Goal: Task Accomplishment & Management: Manage account settings

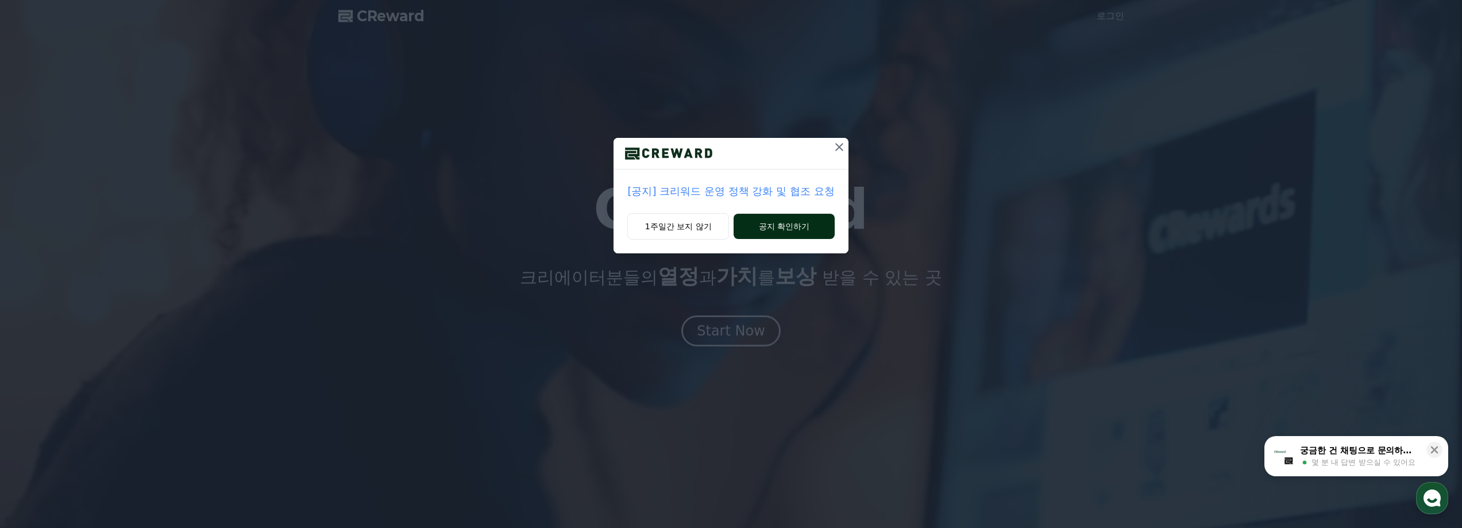
click at [783, 225] on button "공지 확인하기" at bounding box center [784, 226] width 101 height 25
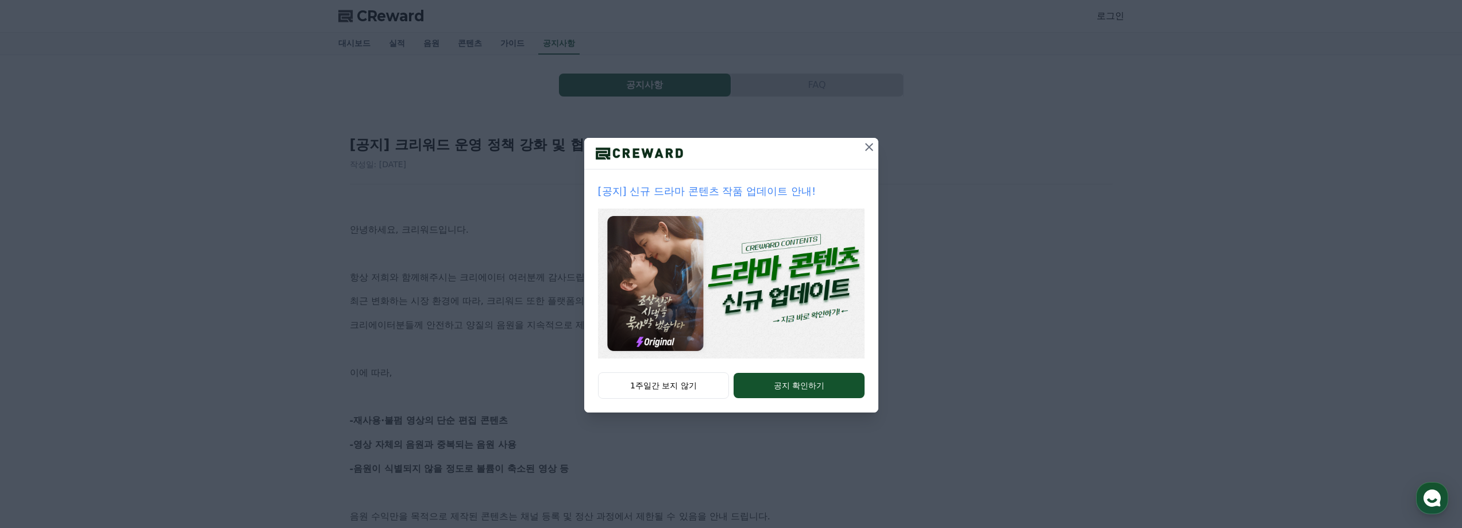
click at [869, 146] on icon at bounding box center [869, 147] width 8 height 8
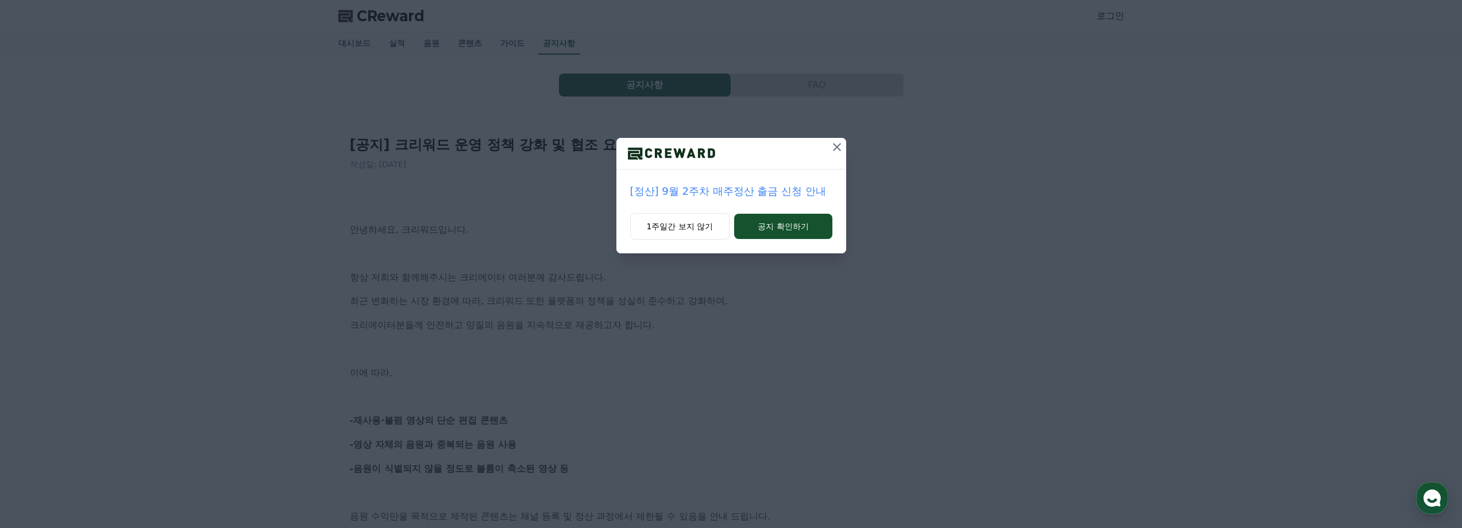
drag, startPoint x: 835, startPoint y: 149, endPoint x: 1133, endPoint y: 57, distance: 312.0
click at [835, 149] on icon at bounding box center [837, 147] width 8 height 8
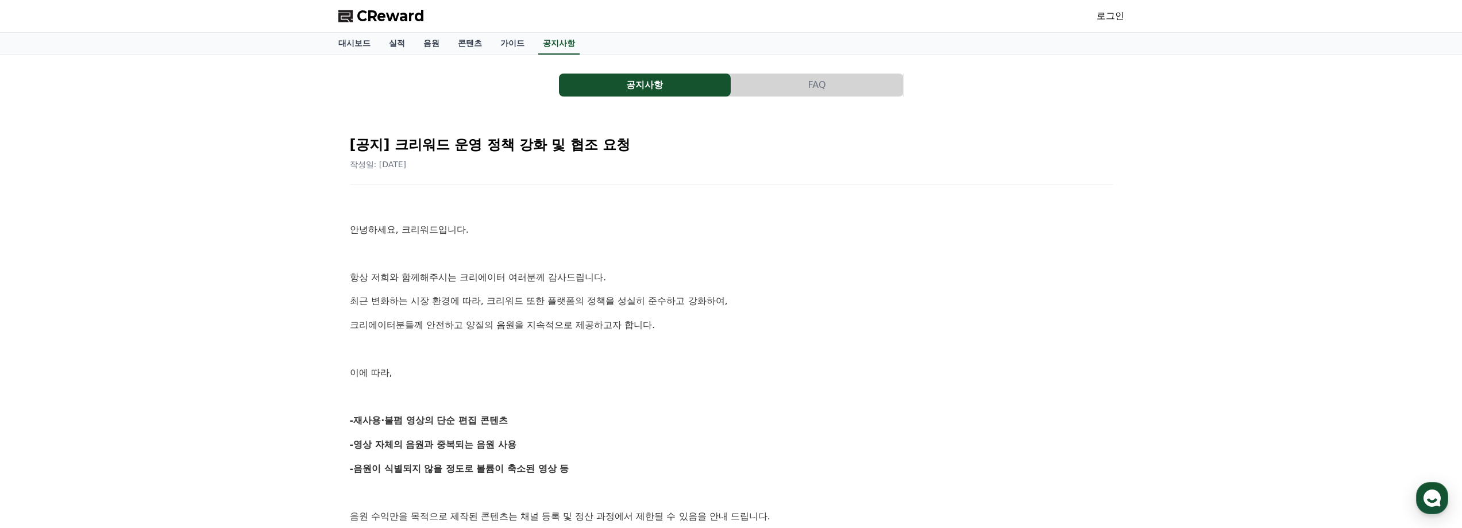
click at [1113, 21] on link "로그인" at bounding box center [1111, 16] width 28 height 14
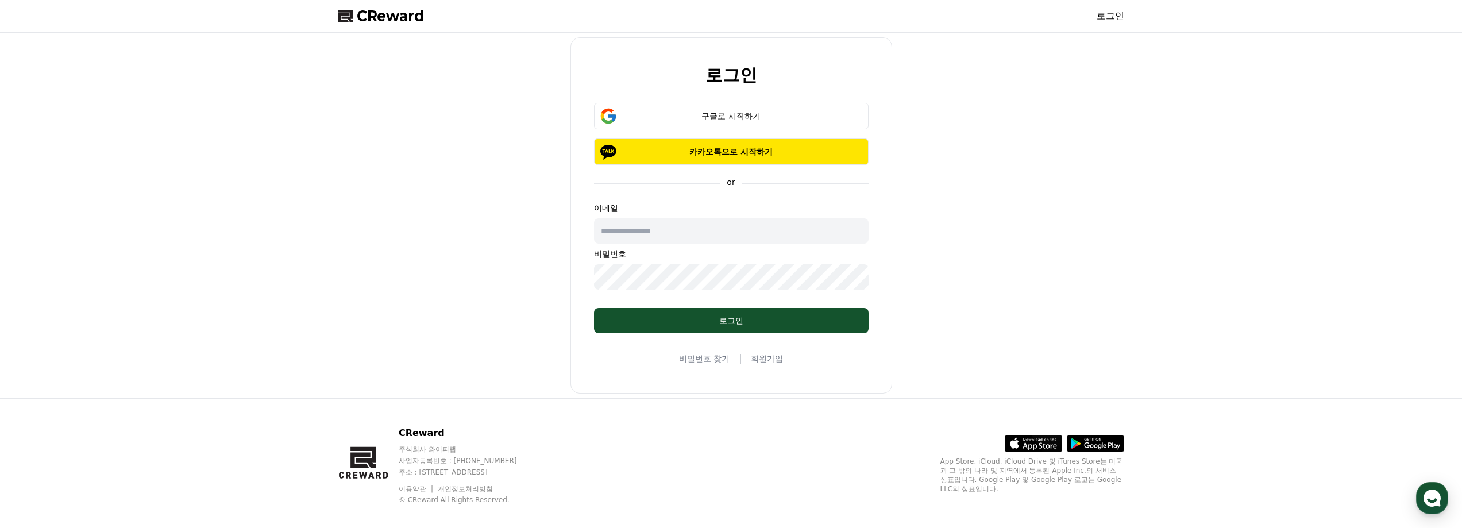
click at [687, 237] on input "text" at bounding box center [731, 230] width 275 height 25
type input "**********"
drag, startPoint x: 519, startPoint y: 299, endPoint x: 552, endPoint y: 307, distance: 34.1
click at [519, 299] on div "**********" at bounding box center [731, 215] width 795 height 356
click at [758, 316] on div "로그인" at bounding box center [731, 320] width 229 height 11
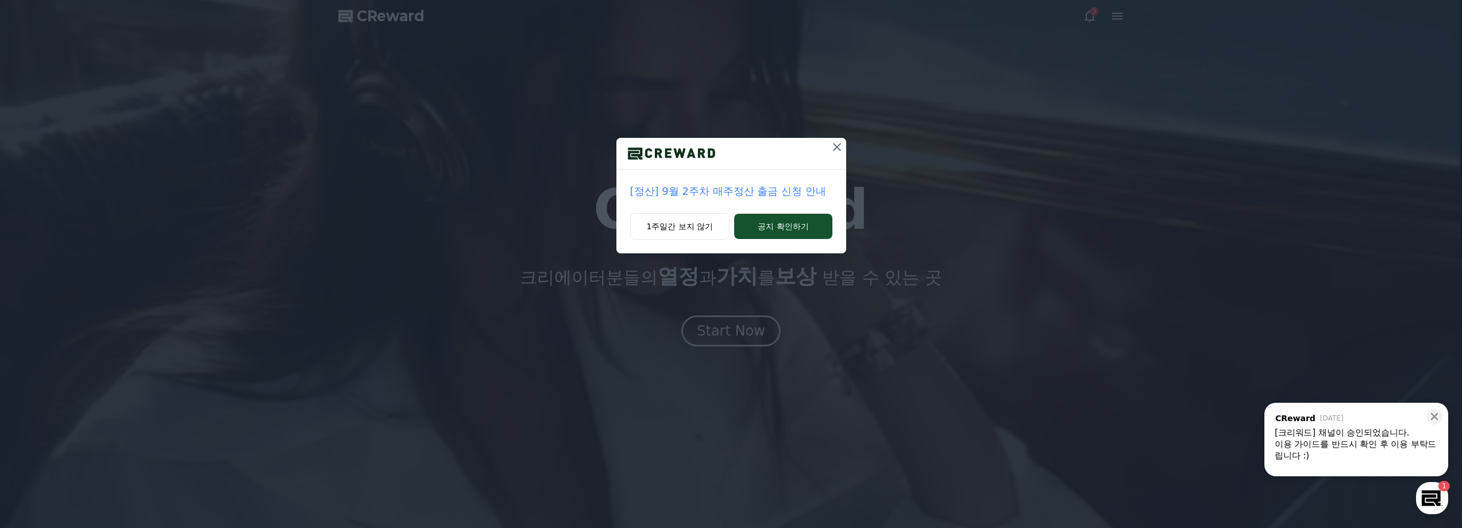
click at [832, 144] on icon at bounding box center [837, 147] width 14 height 14
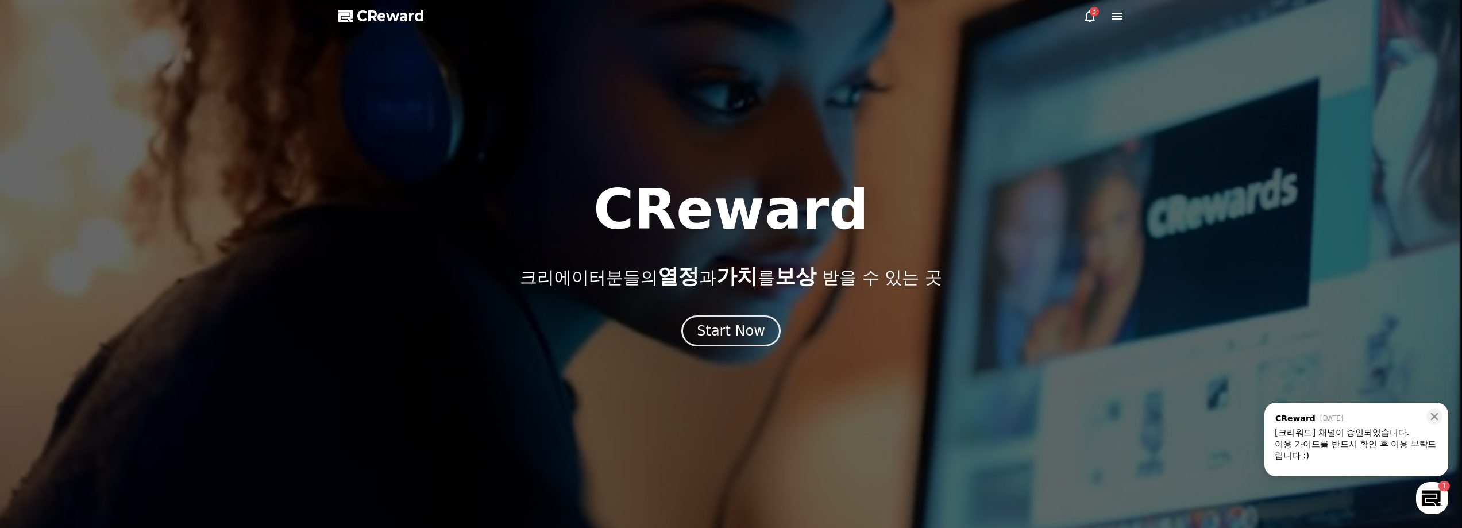
click at [1096, 20] on icon at bounding box center [1090, 16] width 14 height 14
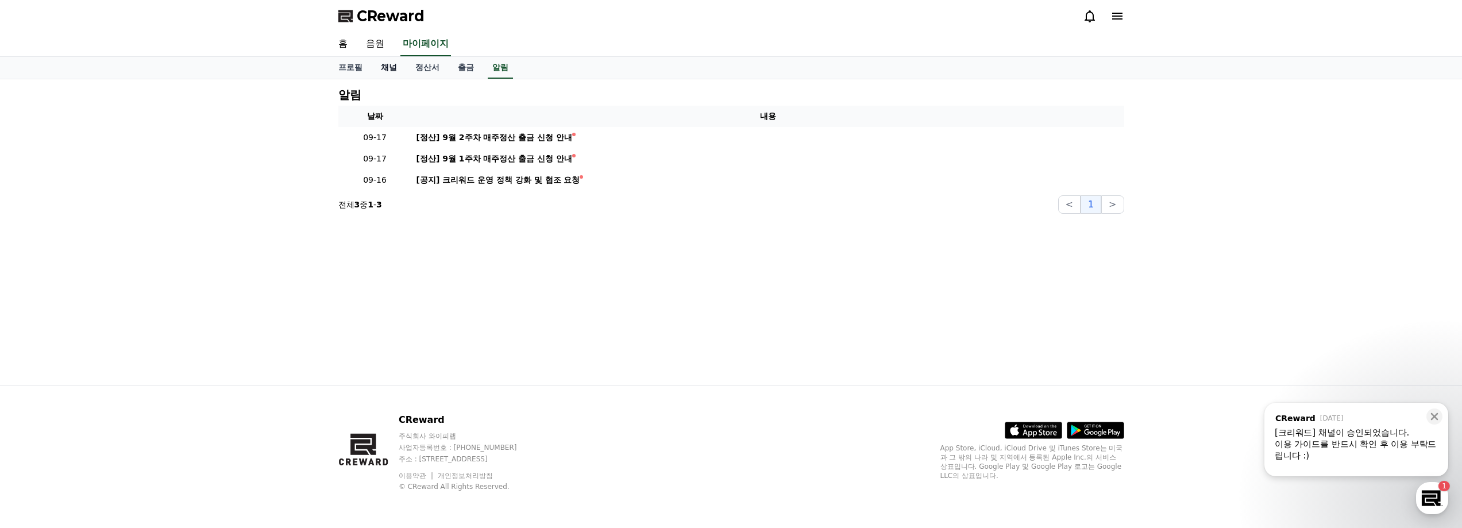
click at [379, 62] on link "채널" at bounding box center [389, 68] width 34 height 22
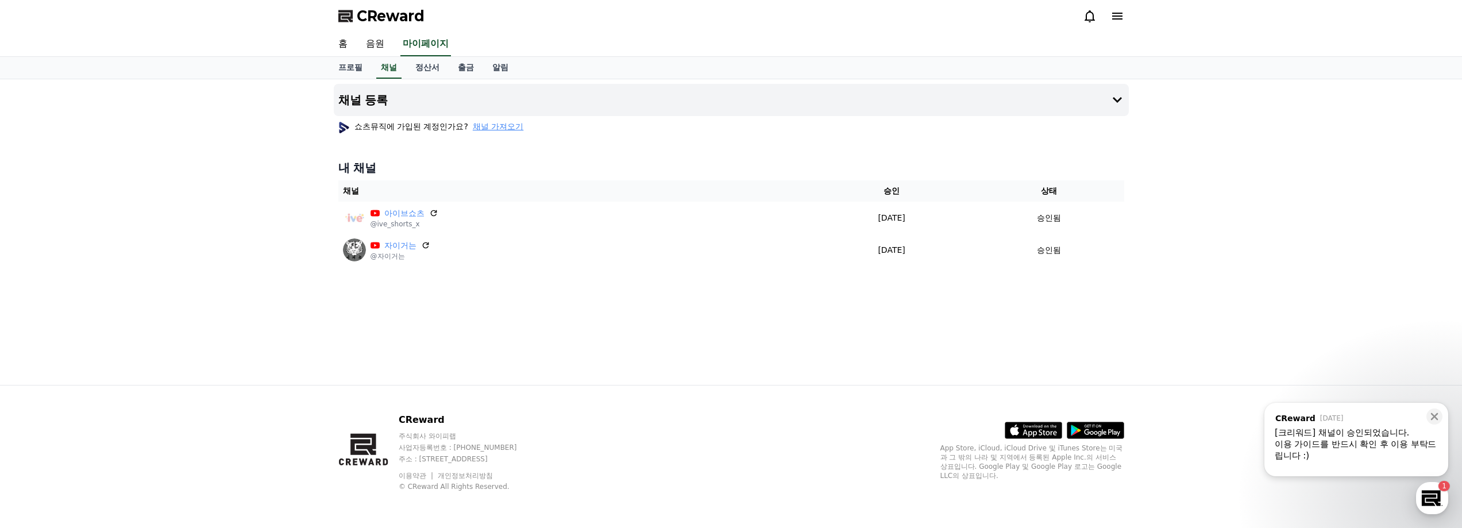
click at [738, 156] on div "내 채널 채널 승인 상태 아이브쇼츠 @ive_shorts_x 2025-09-16 09-16 승인됨 자이거는 @자이거는 2025-09-16 09…" at bounding box center [731, 212] width 795 height 115
click at [486, 129] on span "채널 가져오기" at bounding box center [498, 126] width 51 height 11
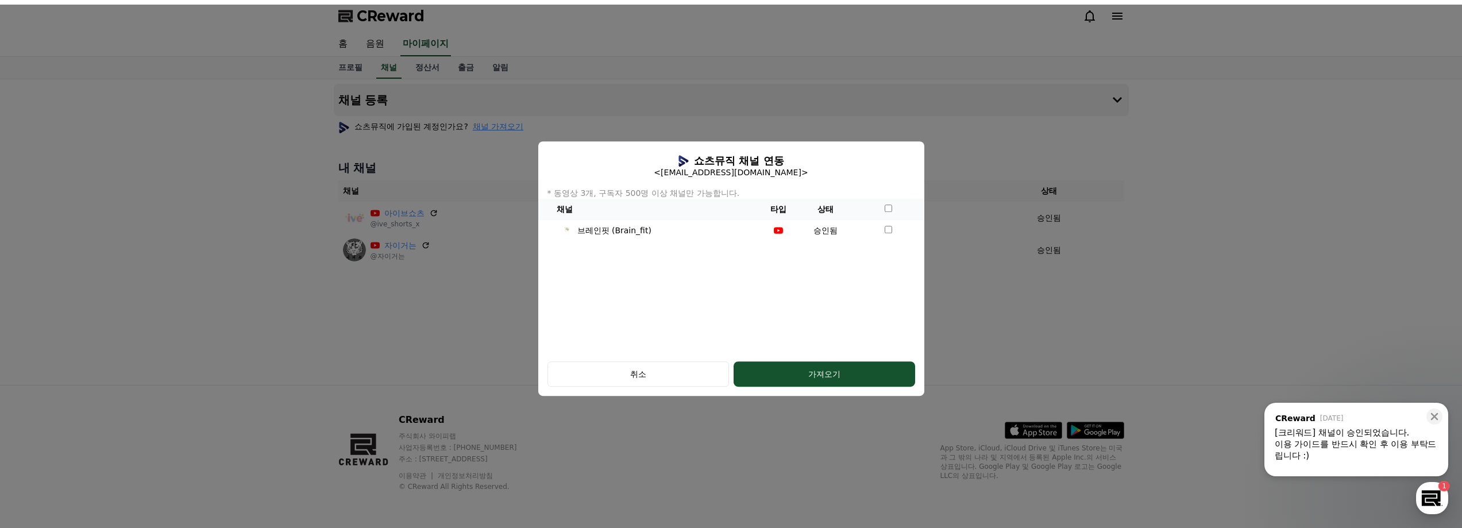
click at [788, 358] on div "취소 가져오기" at bounding box center [731, 374] width 386 height 44
click at [786, 364] on button "가져오기" at bounding box center [825, 373] width 182 height 25
click at [664, 376] on div "취소" at bounding box center [638, 373] width 148 height 11
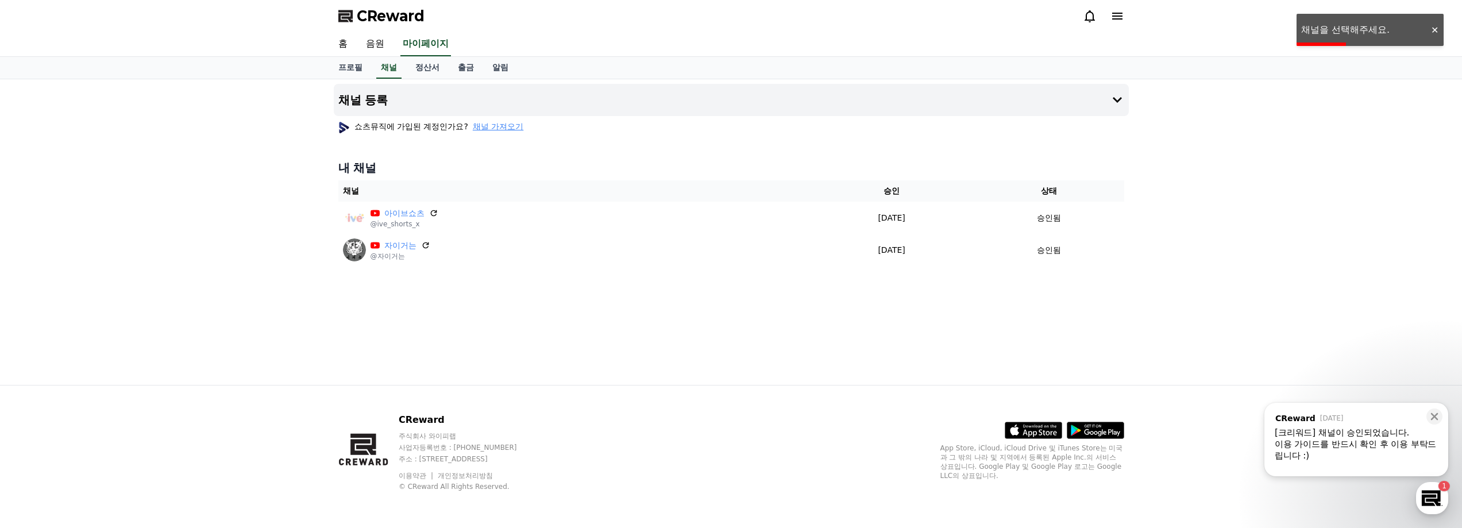
click at [470, 287] on div "채널 등록 쇼츠뮤직에 가입된 계정인가요? 채널 가져오기 내 채널 채널 승인 상태 아이브쇼츠 @ive_shorts_x 2025-09-16 09-…" at bounding box center [731, 232] width 804 height 306
click at [879, 118] on div "쇼츠뮤직에 가입된 계정인가요? 채널 가져오기" at bounding box center [731, 126] width 795 height 21
click at [978, 102] on button "채널 등록" at bounding box center [731, 100] width 795 height 32
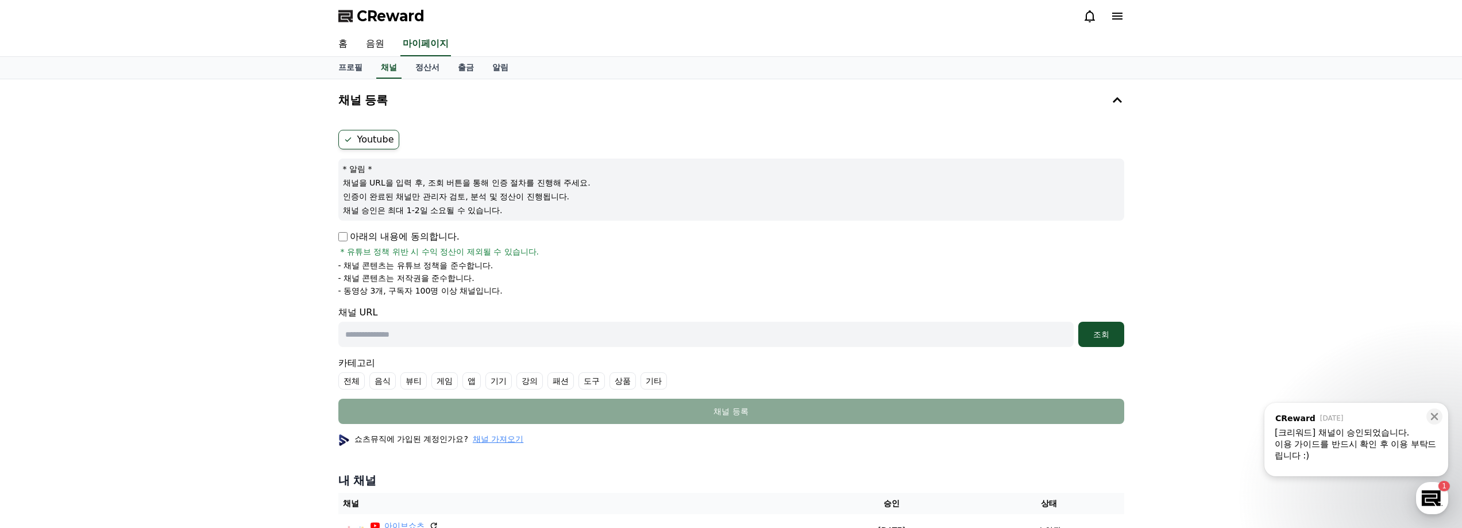
click at [364, 139] on label "Youtube" at bounding box center [368, 140] width 61 height 20
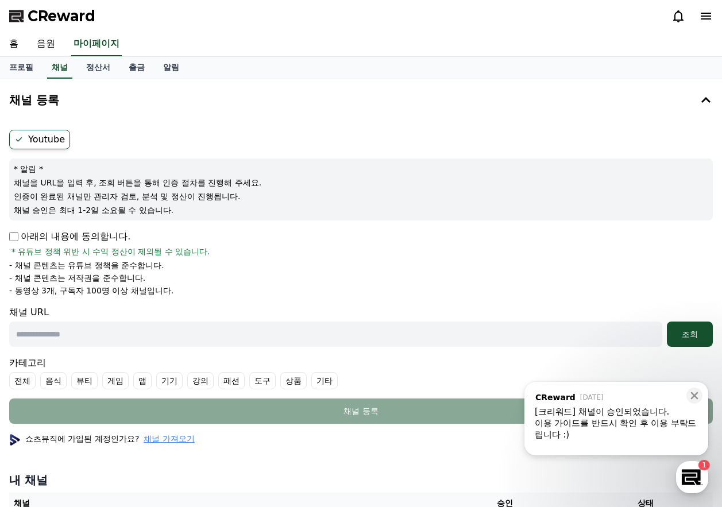
click at [352, 201] on p "인증이 완료된 채널만 관리자 검토, 분석 및 정산이 진행됩니다." at bounding box center [361, 196] width 695 height 11
click at [136, 336] on input "text" at bounding box center [335, 334] width 653 height 25
paste input "**********"
type input "**********"
click at [698, 333] on div "조회" at bounding box center [690, 334] width 37 height 11
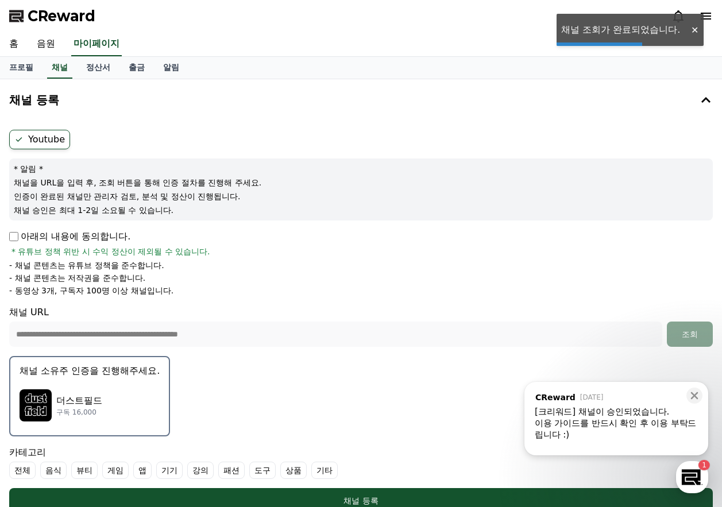
click at [101, 403] on p "더스트필드" at bounding box center [79, 401] width 46 height 14
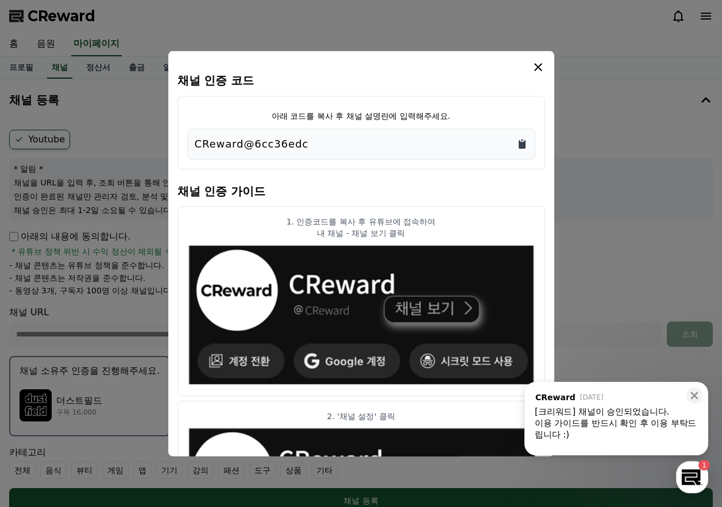
click at [523, 146] on icon "Copy to clipboard" at bounding box center [522, 144] width 7 height 9
drag, startPoint x: 521, startPoint y: 140, endPoint x: 515, endPoint y: 144, distance: 7.5
click at [521, 140] on icon "Copy to clipboard" at bounding box center [522, 139] width 2 height 1
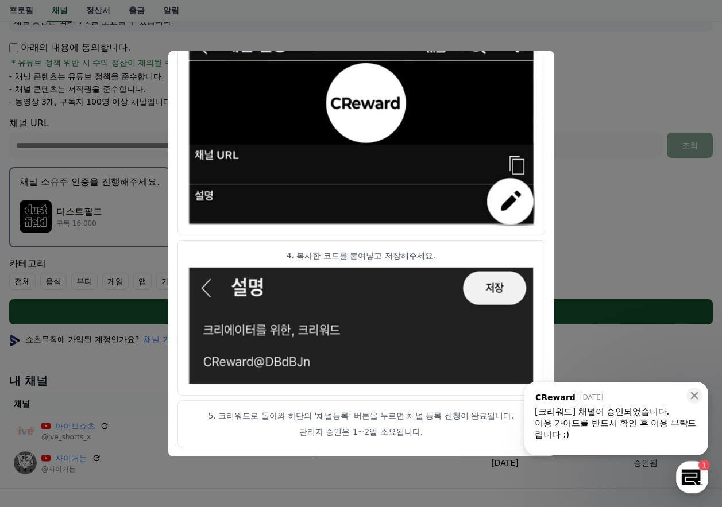
scroll to position [287, 0]
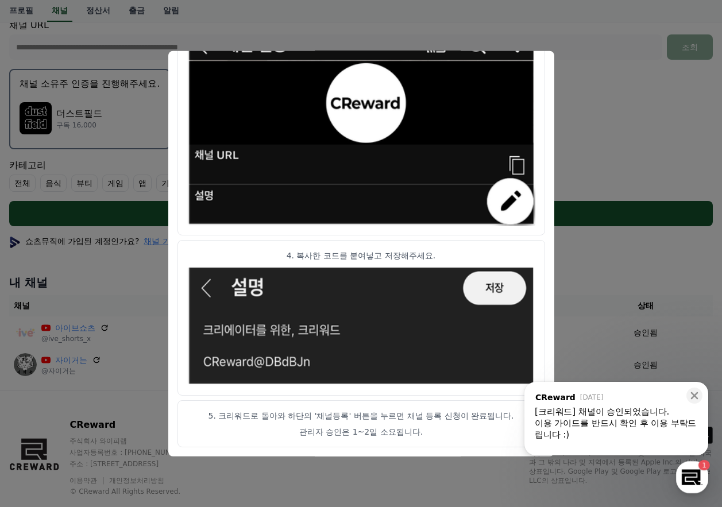
click at [622, 175] on button "close modal" at bounding box center [361, 253] width 722 height 507
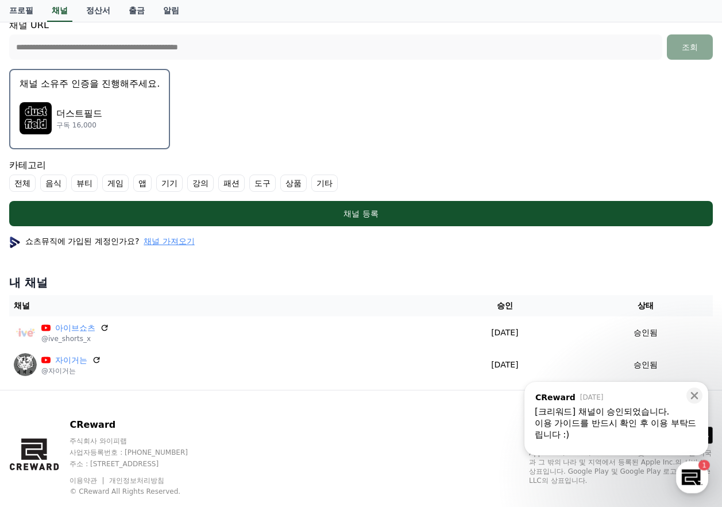
click at [604, 132] on form "**********" at bounding box center [361, 35] width 704 height 384
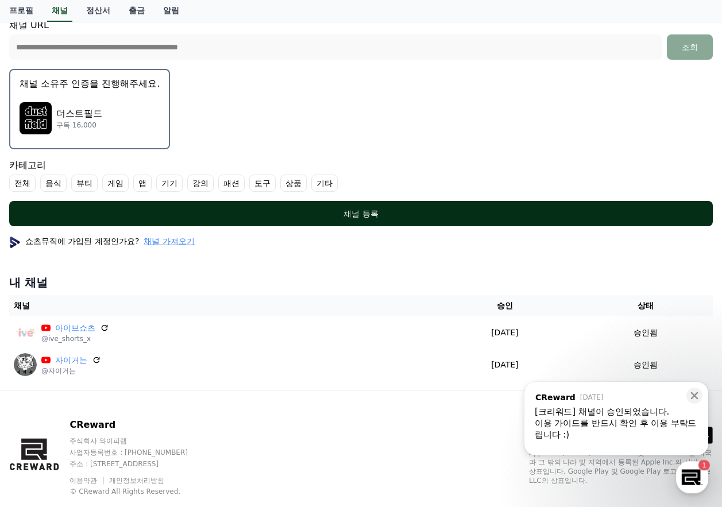
click at [369, 218] on div "채널 등록" at bounding box center [361, 213] width 658 height 11
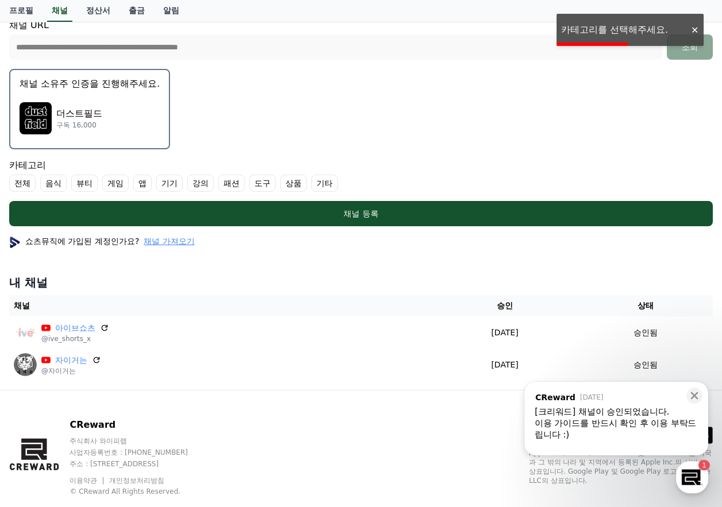
click at [320, 183] on label "기타" at bounding box center [324, 183] width 26 height 17
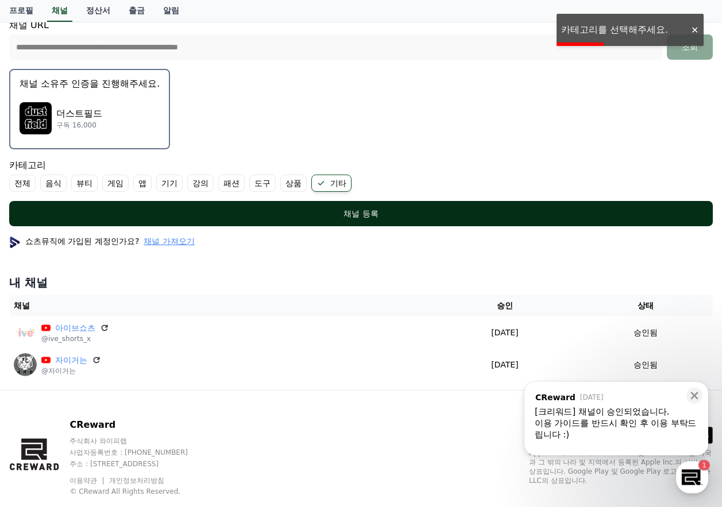
click at [291, 211] on div "채널 등록" at bounding box center [361, 213] width 658 height 11
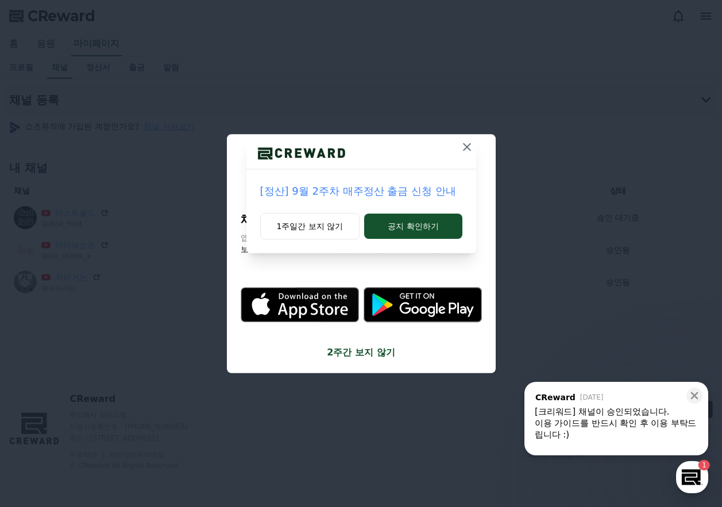
click at [465, 146] on icon at bounding box center [467, 147] width 14 height 14
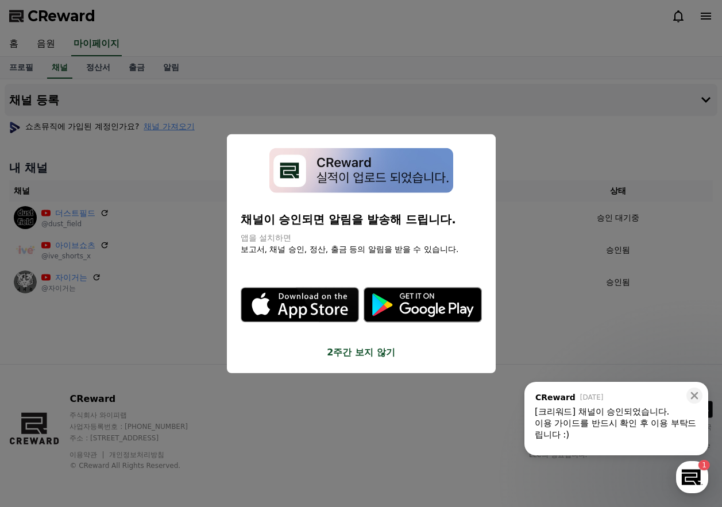
click at [459, 83] on button "close modal" at bounding box center [361, 253] width 722 height 507
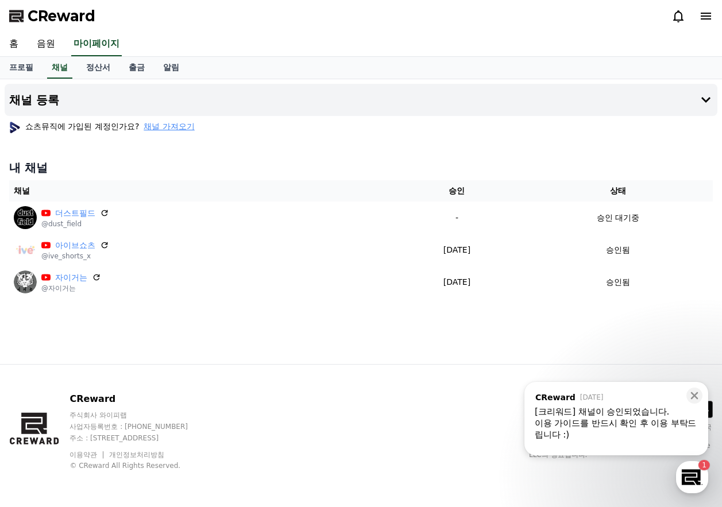
click at [454, 48] on div "홈 음원 마이페이지" at bounding box center [361, 44] width 722 height 24
click at [698, 395] on icon at bounding box center [694, 395] width 11 height 11
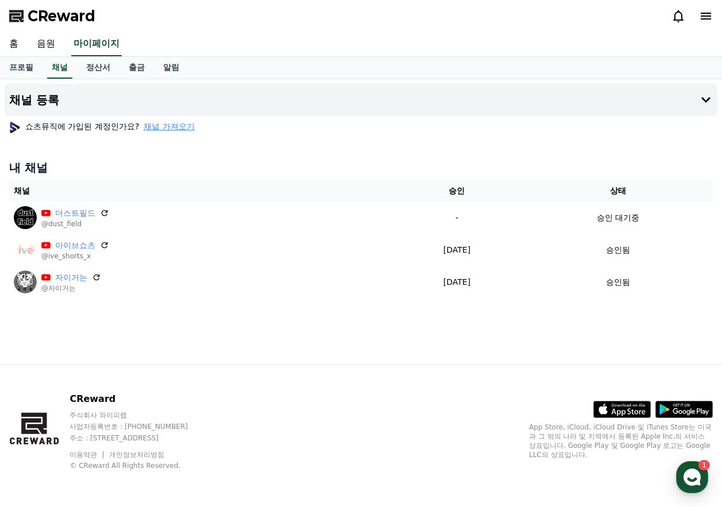
click at [412, 142] on div "채널 등록 쇼츠뮤직에 가입된 계정인가요? 채널 가져오기 내 채널 채널 승인 상태 더스트필드 @dust_field - 승인 대기중 아이브쇼츠 @…" at bounding box center [361, 221] width 722 height 285
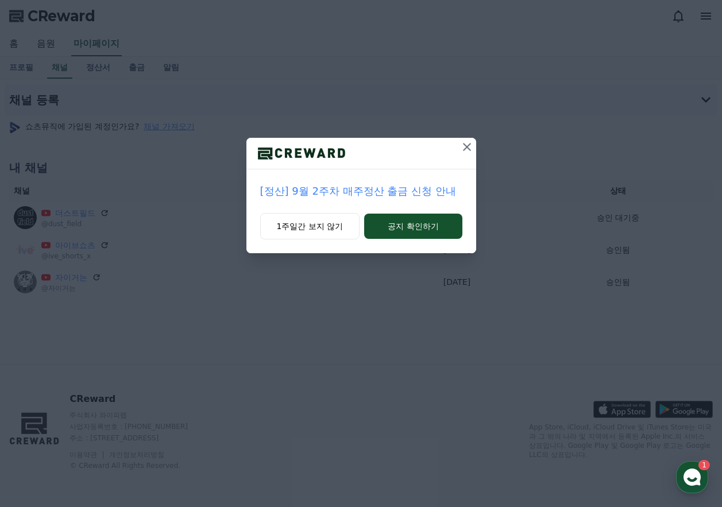
click at [467, 142] on icon at bounding box center [467, 147] width 14 height 14
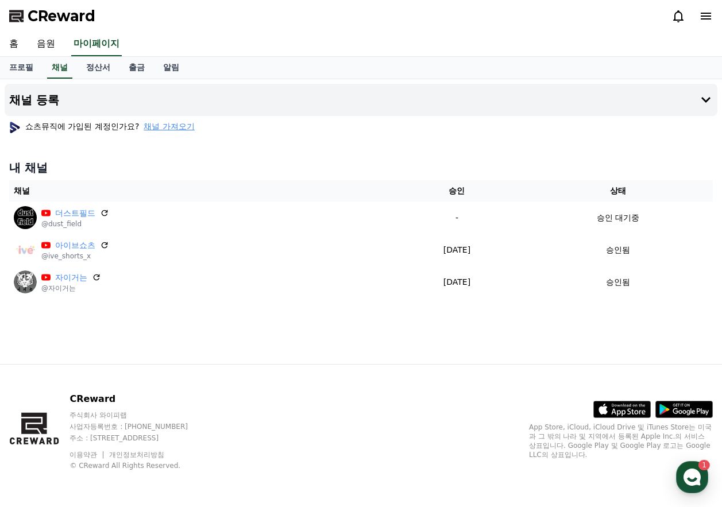
click at [549, 118] on div "쇼츠뮤직에 가입된 계정인가요? 채널 가져오기" at bounding box center [361, 126] width 713 height 21
click at [693, 477] on use "button" at bounding box center [692, 477] width 17 height 17
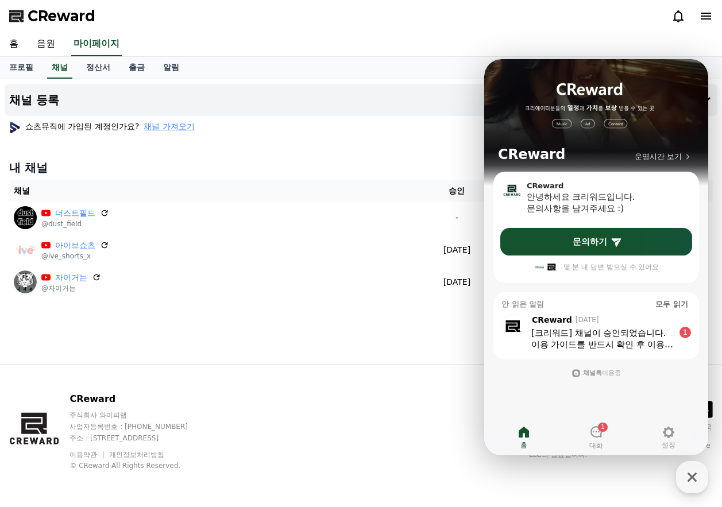
click at [391, 148] on div "채널 등록 쇼츠뮤직에 가입된 계정인가요? 채널 가져오기 내 채널 채널 승인 상태 더스트필드 @dust_field - 승인 대기중 아이브쇼츠 @…" at bounding box center [361, 221] width 722 height 285
click at [601, 439] on div "1" at bounding box center [596, 432] width 14 height 15
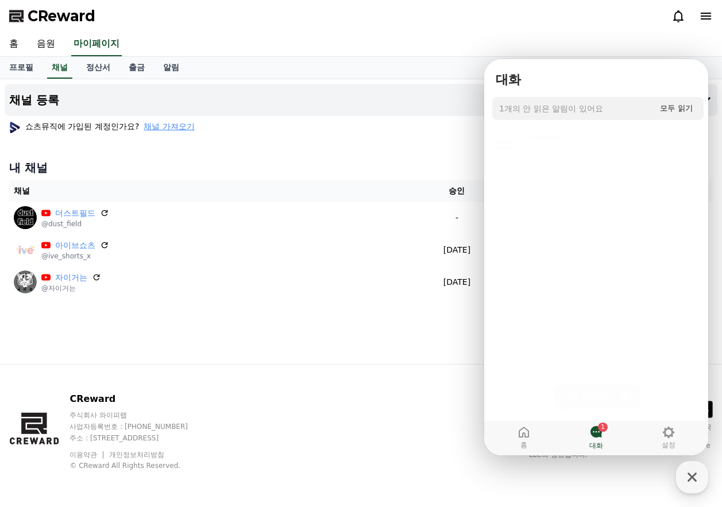
click at [630, 144] on div "[크리워드] 채널이 승인되었습니다. 이용 가이드를 반드시 확인 후 이용 부탁드립니다 :) 크리워드 이용 가이드 https://creward.n…" at bounding box center [604, 151] width 163 height 23
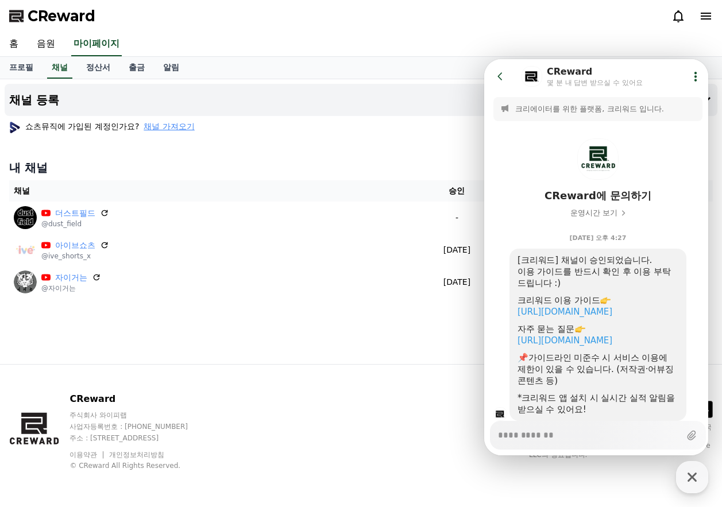
type textarea "*"
click at [356, 146] on div "채널 등록 쇼츠뮤직에 가입된 계정인가요? 채널 가져오기 내 채널 채널 승인 상태 더스트필드 @dust_field - 승인 대기중 아이브쇼츠 @…" at bounding box center [361, 221] width 722 height 285
click at [506, 74] on button "Go to previous page" at bounding box center [505, 76] width 30 height 23
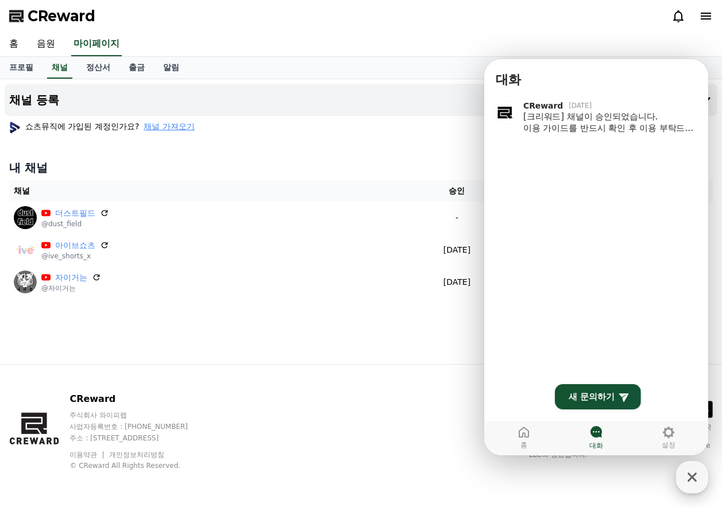
click at [692, 471] on icon "button" at bounding box center [692, 477] width 21 height 21
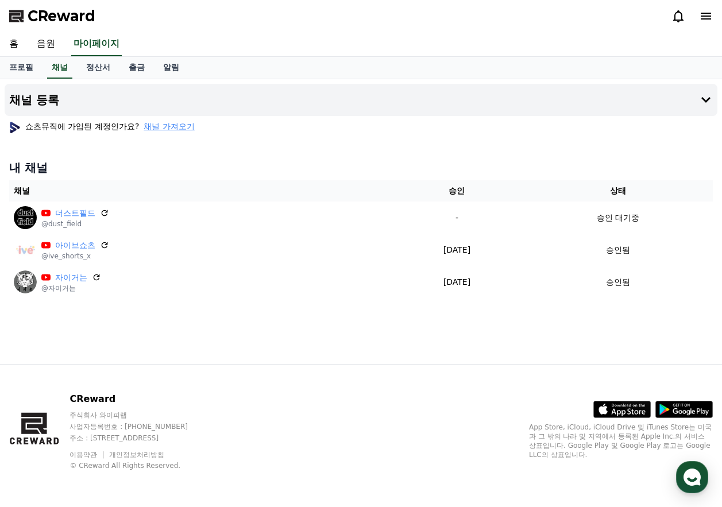
click at [378, 119] on div "쇼츠뮤직에 가입된 계정인가요? 채널 가져오기" at bounding box center [361, 126] width 713 height 21
click at [99, 65] on link "정산서" at bounding box center [98, 68] width 43 height 22
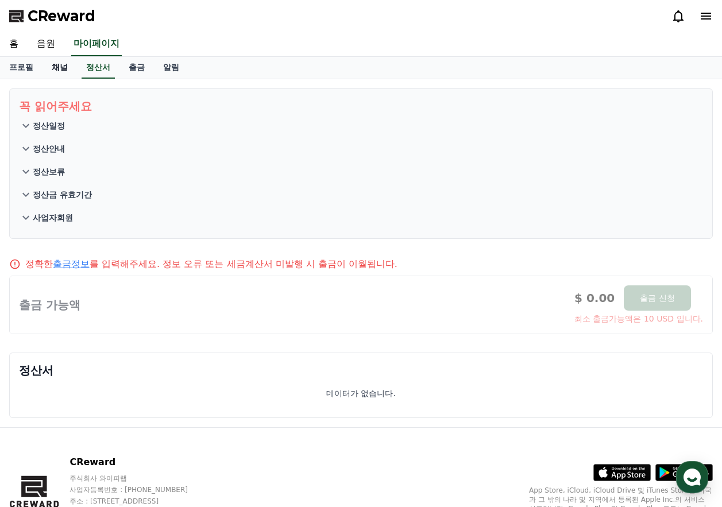
click at [65, 71] on link "채널" at bounding box center [60, 68] width 34 height 22
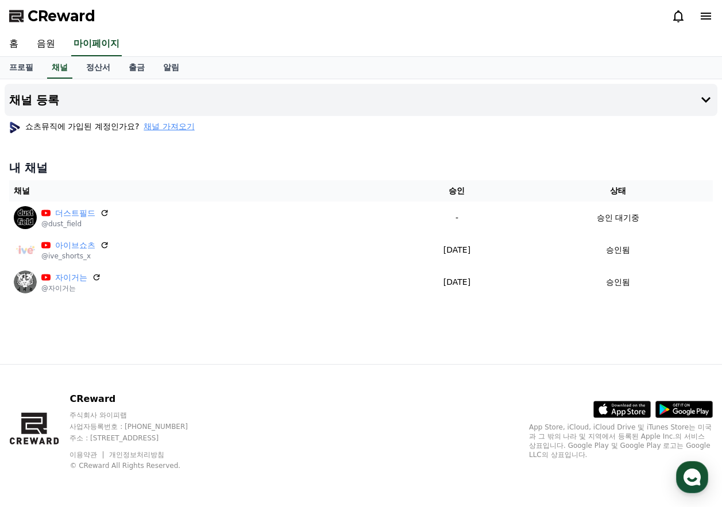
click at [274, 36] on div "홈 음원 마이페이지" at bounding box center [361, 44] width 722 height 24
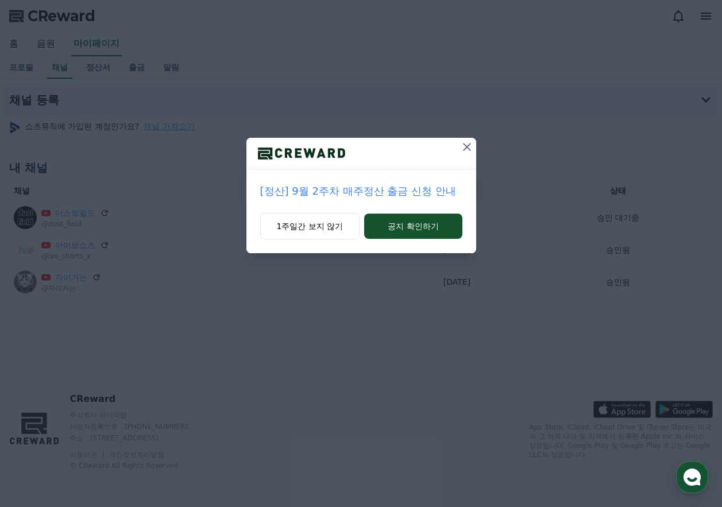
click at [466, 148] on icon at bounding box center [467, 147] width 8 height 8
